Goal: Information Seeking & Learning: Find specific page/section

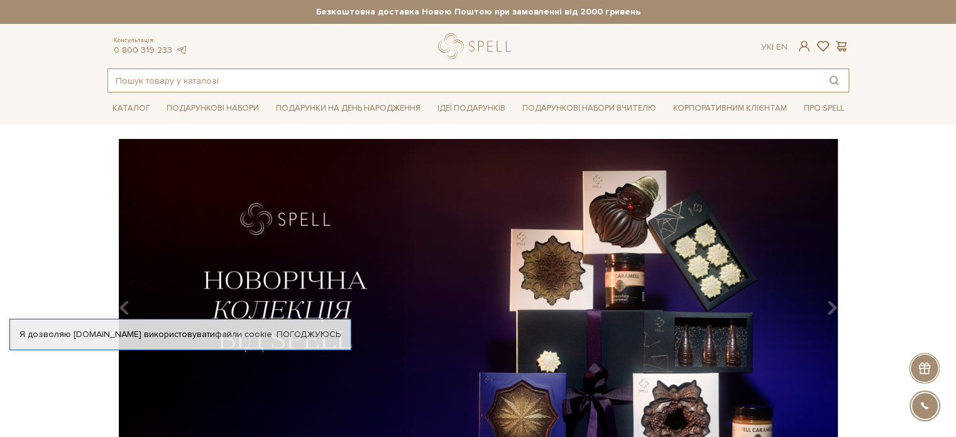
click at [331, 80] on input "text" at bounding box center [463, 80] width 711 height 23
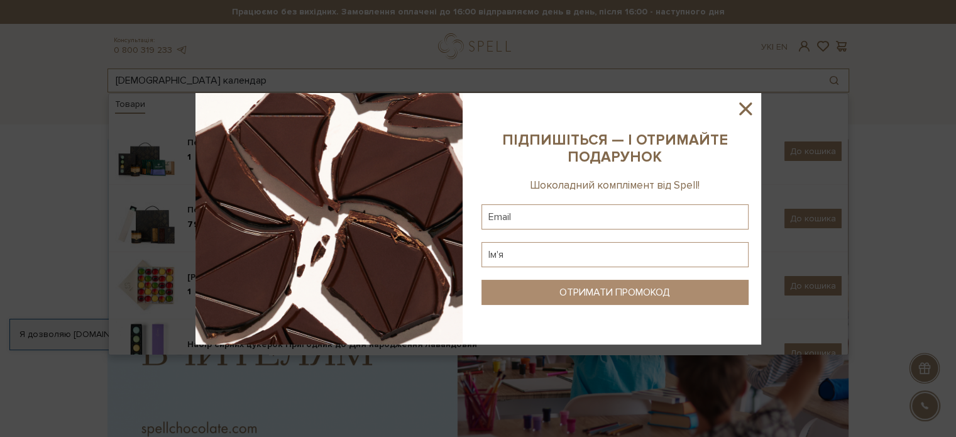
type input "[DEMOGRAPHIC_DATA] календар"
click at [740, 105] on icon at bounding box center [745, 108] width 13 height 13
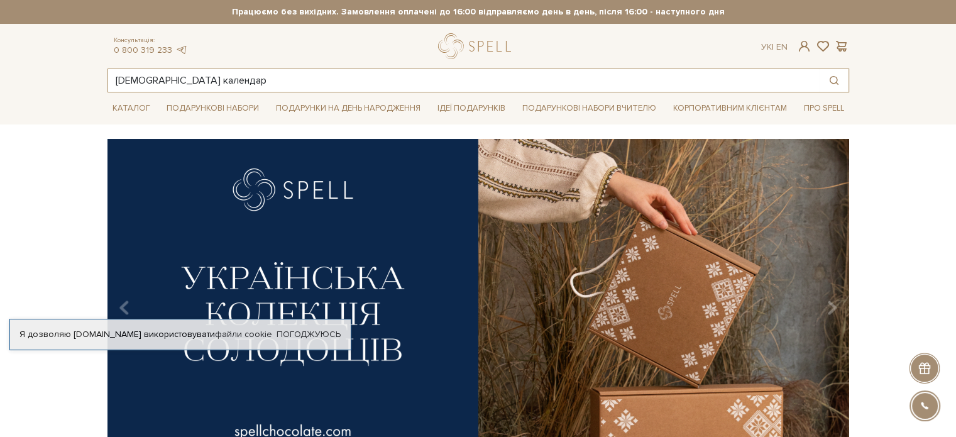
click at [535, 84] on input "[DEMOGRAPHIC_DATA] календар" at bounding box center [463, 80] width 711 height 23
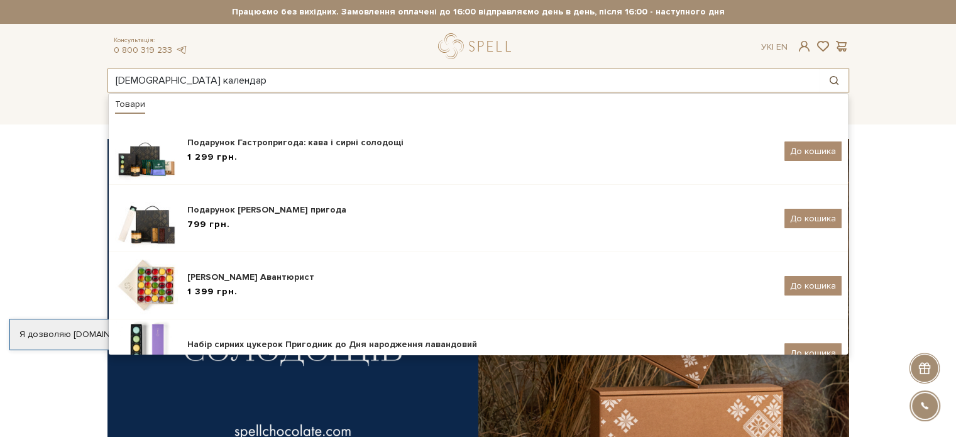
click at [837, 86] on button "Пошук товару у каталозі" at bounding box center [834, 80] width 29 height 23
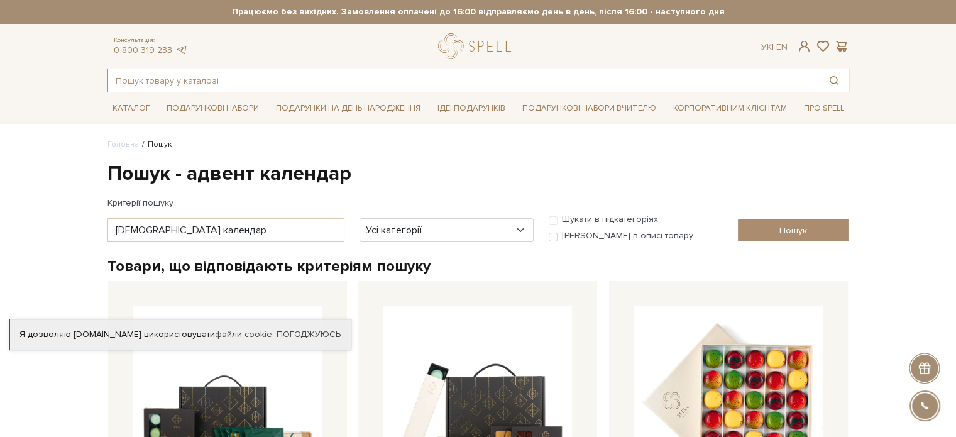
drag, startPoint x: 259, startPoint y: 82, endPoint x: 171, endPoint y: 82, distance: 88.0
click at [171, 82] on input "text" at bounding box center [463, 80] width 711 height 23
paste input "Супутник вражень"
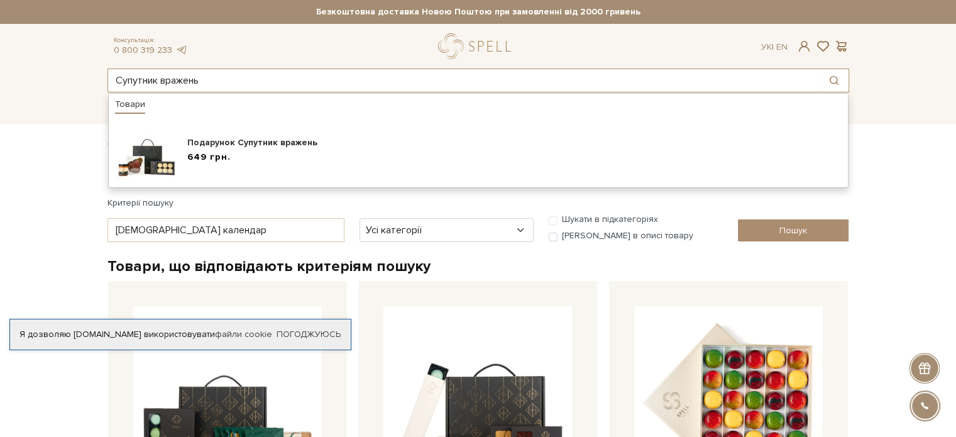
type input "Супутник вражень"
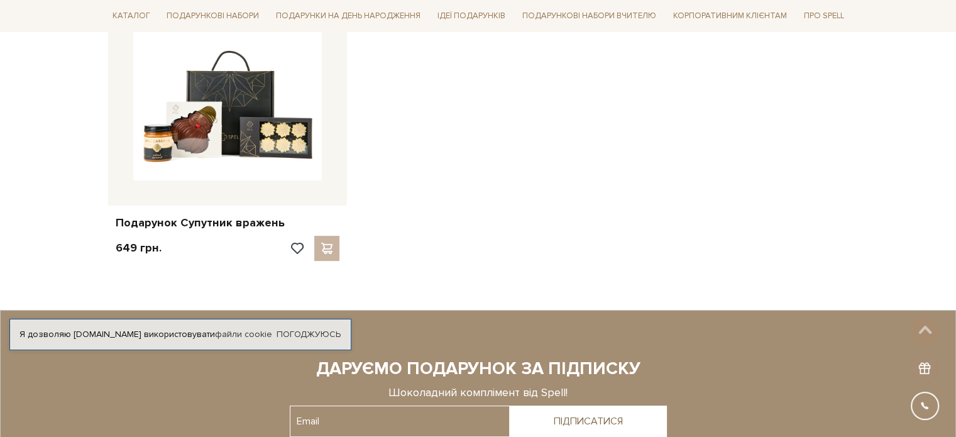
scroll to position [63, 0]
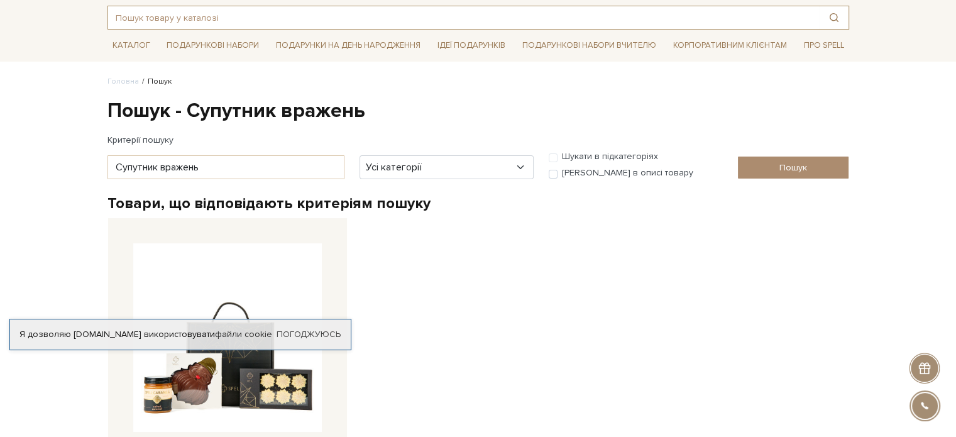
click at [187, 17] on input "text" at bounding box center [463, 17] width 711 height 23
paste input "Вогні та какао"
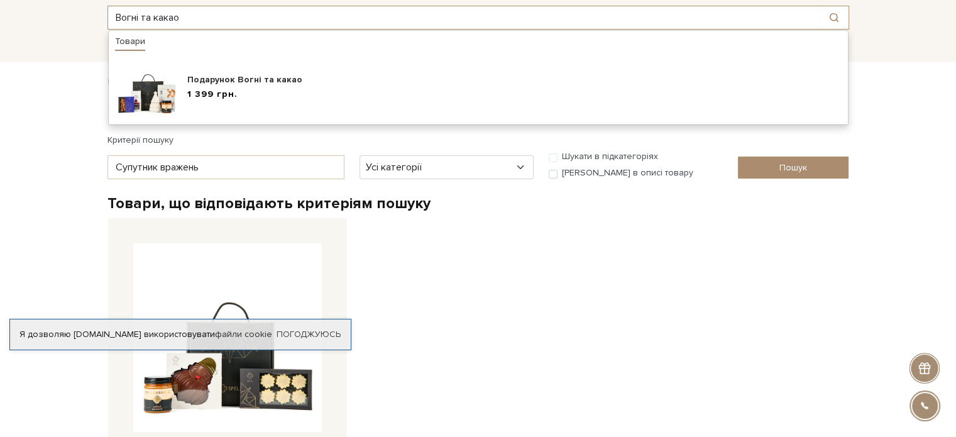
type input "Вогні та какао"
